Goal: Transaction & Acquisition: Purchase product/service

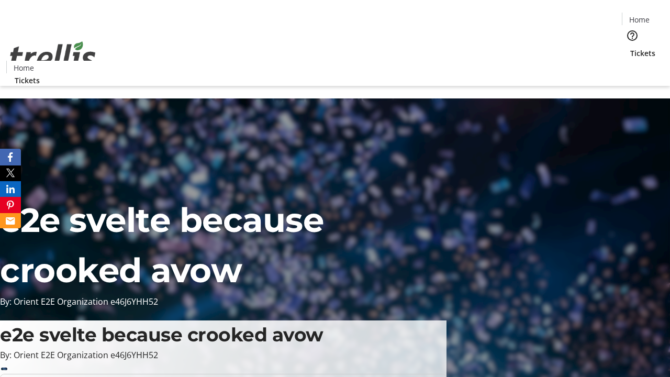
click at [630, 48] on span "Tickets" at bounding box center [642, 53] width 25 height 11
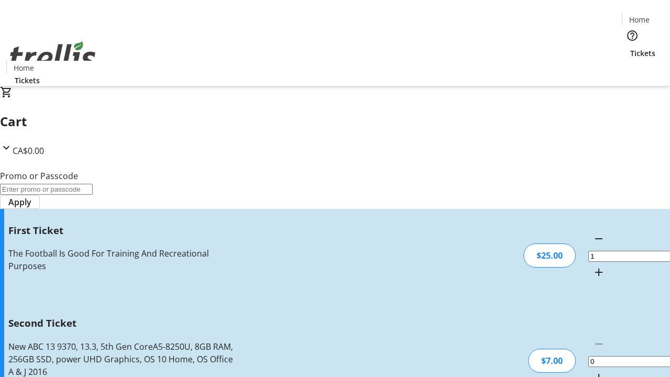
click at [593, 371] on mat-icon "Increment by one" at bounding box center [599, 377] width 13 height 13
type input "2"
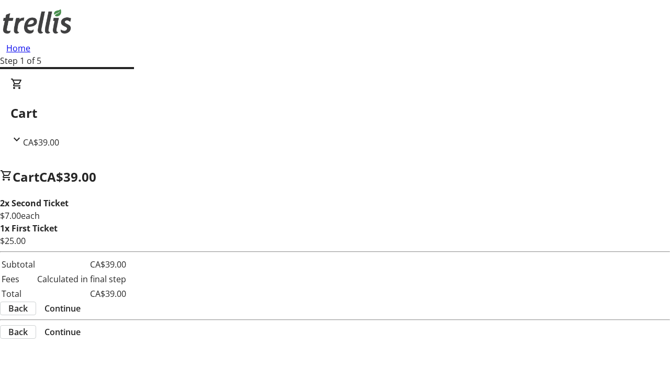
click at [81, 310] on span "Continue" at bounding box center [62, 308] width 36 height 13
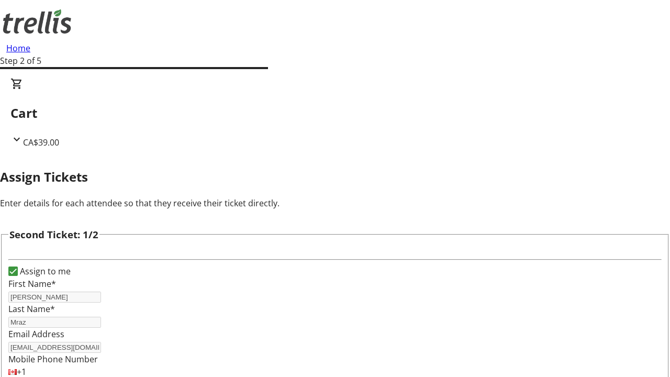
type input "Lauren"
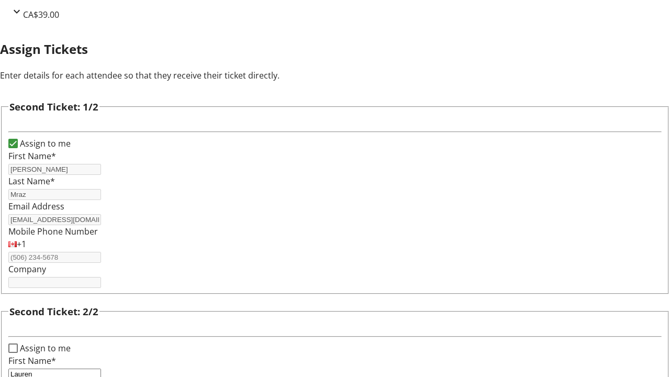
type input "[PERSON_NAME]"
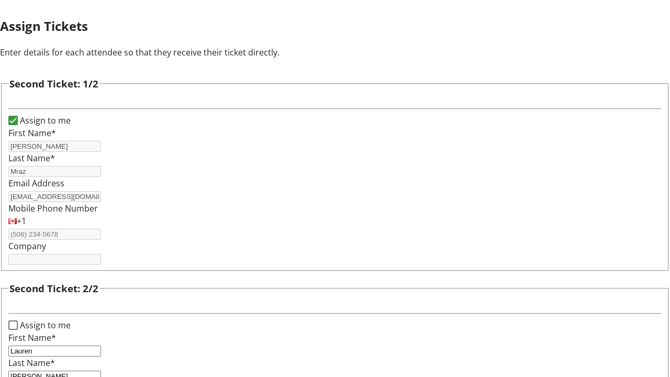
type input "[EMAIL_ADDRESS][DOMAIN_NAME]"
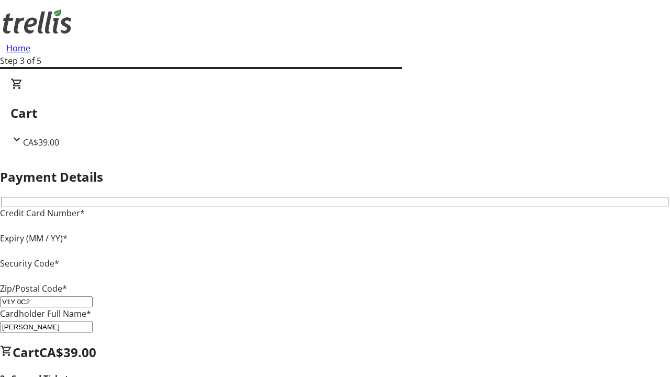
type input "V1Y 0C2"
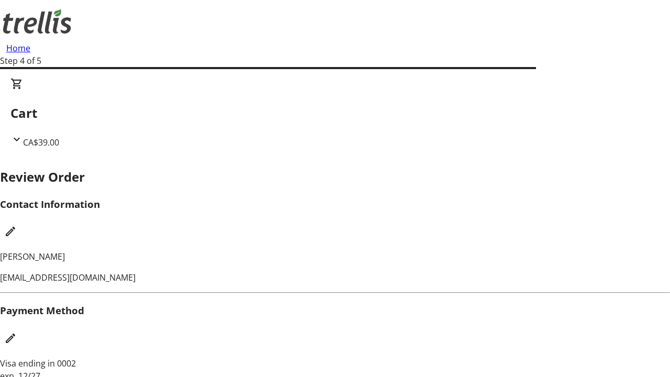
click at [17, 225] on mat-icon "Edit Contact Information" at bounding box center [10, 231] width 13 height 13
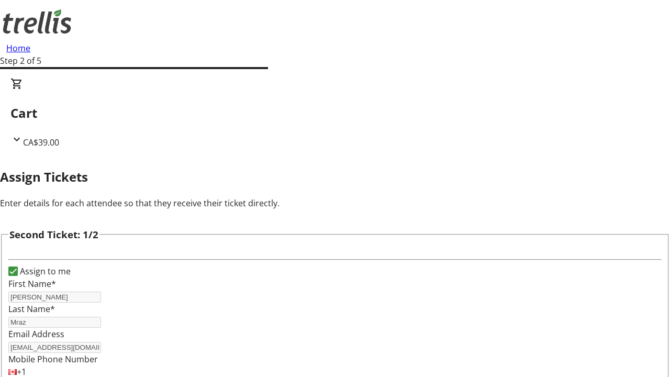
type input "Name"
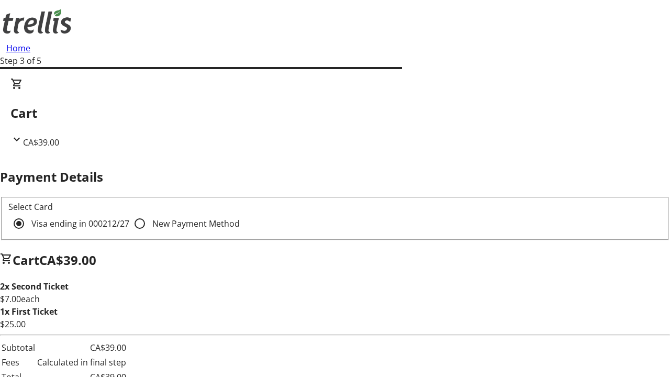
click at [129, 213] on input "New Payment Method" at bounding box center [139, 223] width 21 height 21
radio input "true"
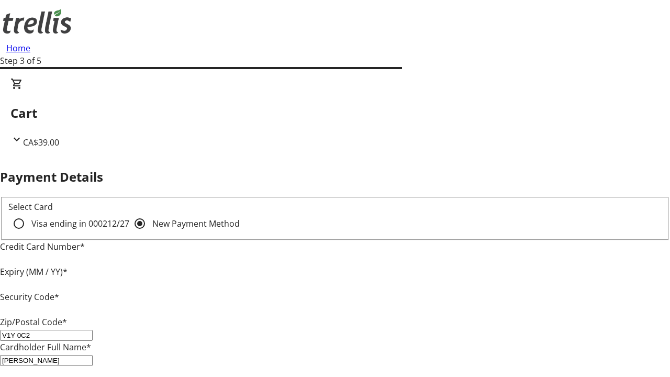
type input "V1Y 0C2"
